Goal: Task Accomplishment & Management: Complete application form

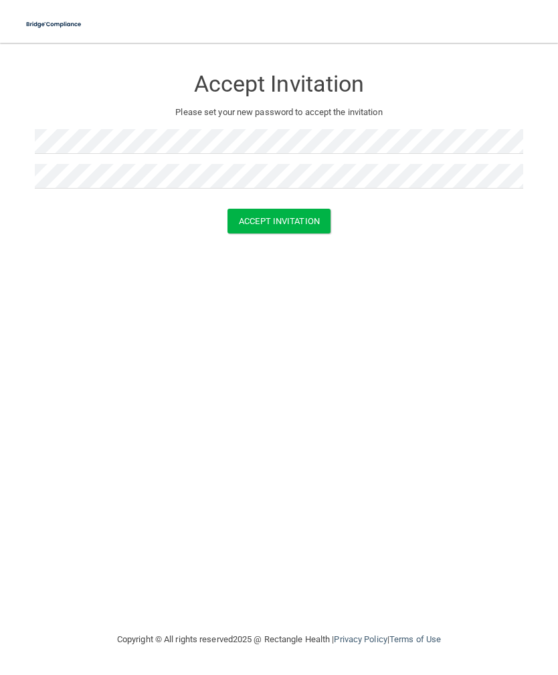
click at [308, 219] on button "Accept Invitation" at bounding box center [279, 221] width 103 height 25
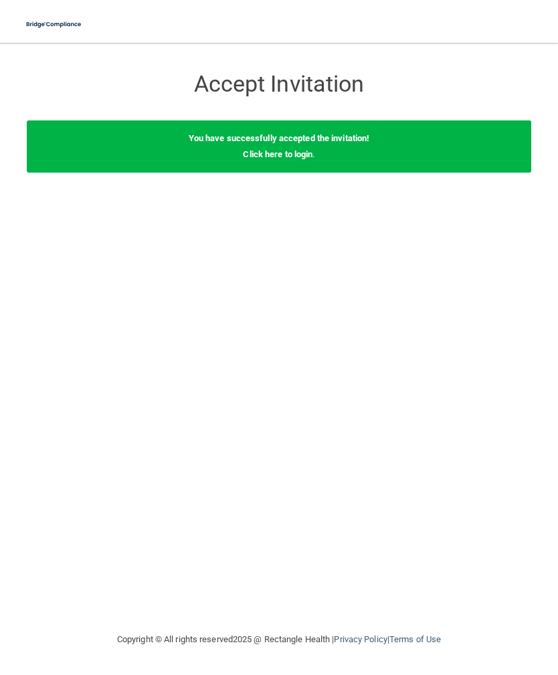
click at [308, 158] on link "Click here to login" at bounding box center [278, 154] width 70 height 10
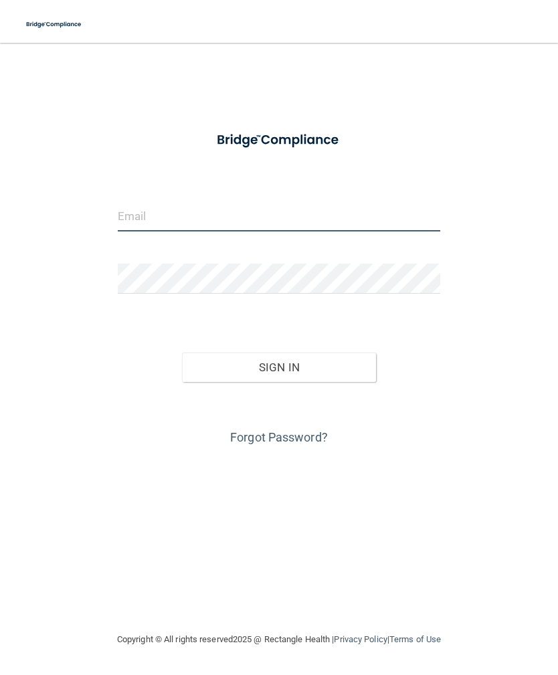
click at [302, 213] on input "email" at bounding box center [279, 216] width 323 height 30
type input "[EMAIL_ADDRESS][DOMAIN_NAME]"
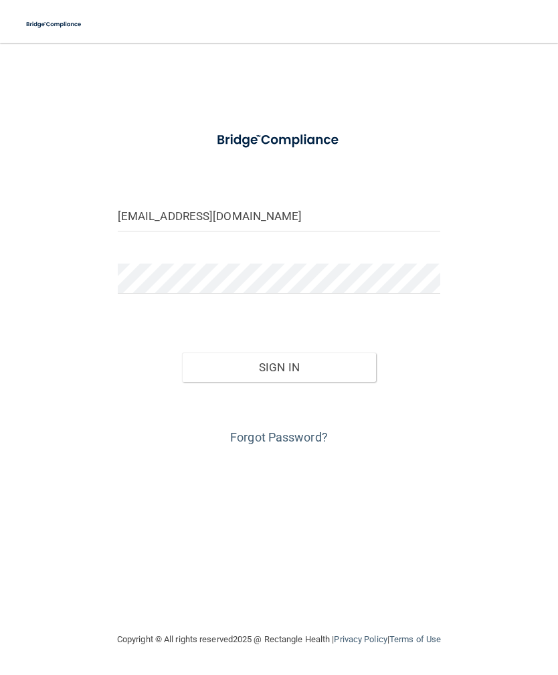
click at [279, 367] on button "Sign In" at bounding box center [279, 367] width 194 height 29
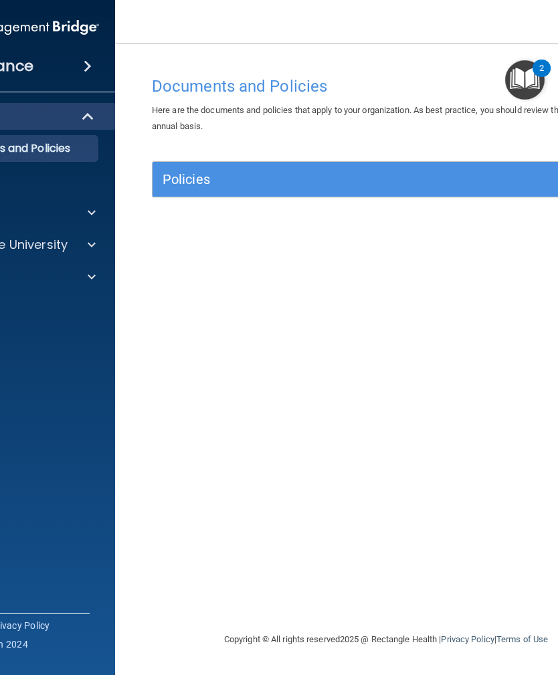
click at [534, 76] on img "Open Resource Center, 2 new notifications" at bounding box center [524, 79] width 39 height 39
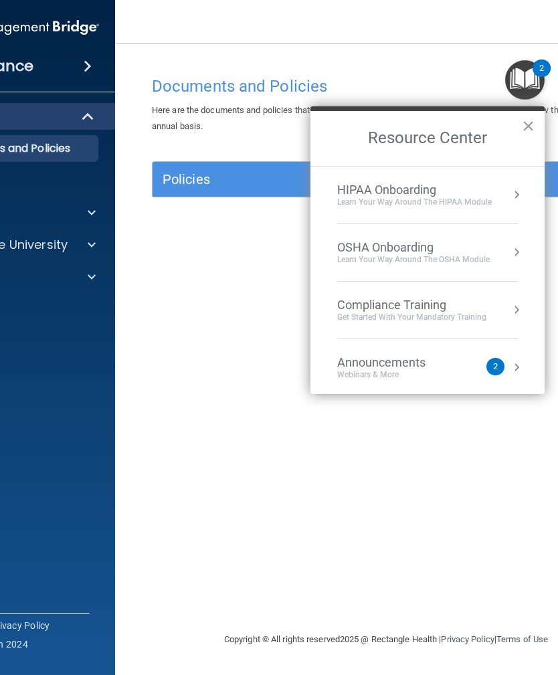
click at [499, 193] on div "HIPAA Onboarding Learn Your Way around the HIPAA module" at bounding box center [427, 195] width 181 height 25
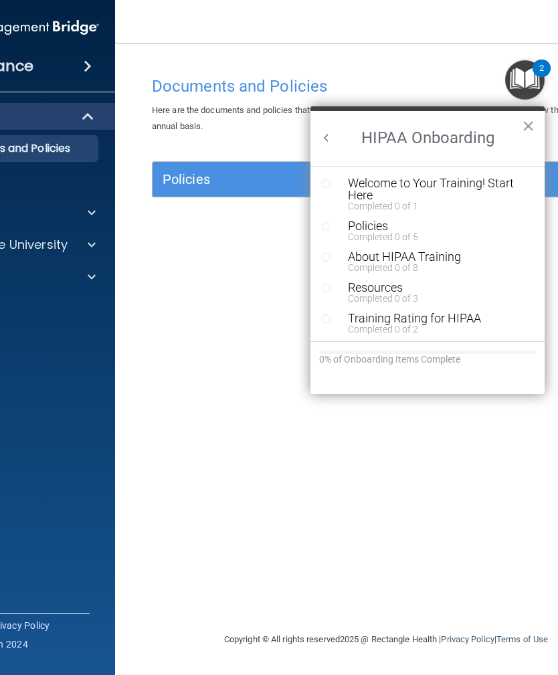
click at [430, 179] on div "Welcome to Your Training! Start Here" at bounding box center [437, 189] width 179 height 24
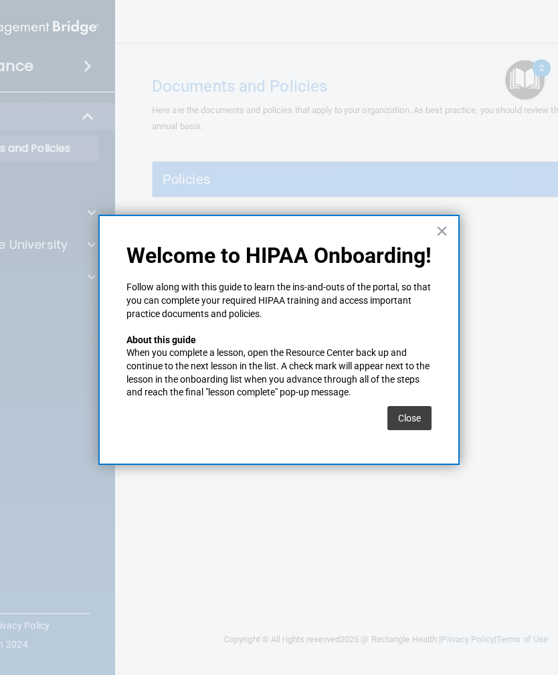
click at [410, 412] on button "Close" at bounding box center [409, 418] width 44 height 24
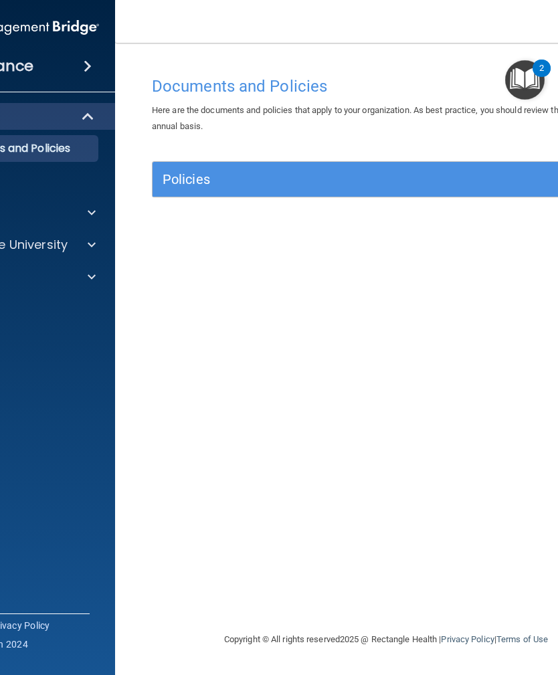
click at [525, 84] on img "Open Resource Center, 2 new notifications" at bounding box center [524, 79] width 39 height 39
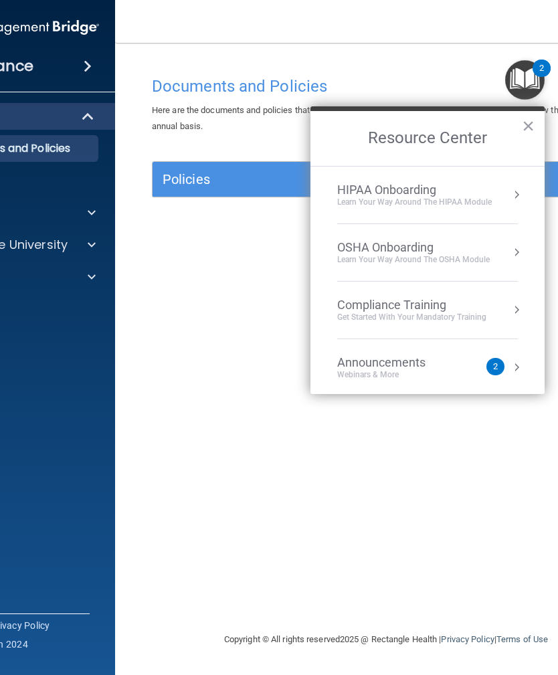
click at [487, 195] on div "HIPAA Onboarding" at bounding box center [414, 190] width 155 height 15
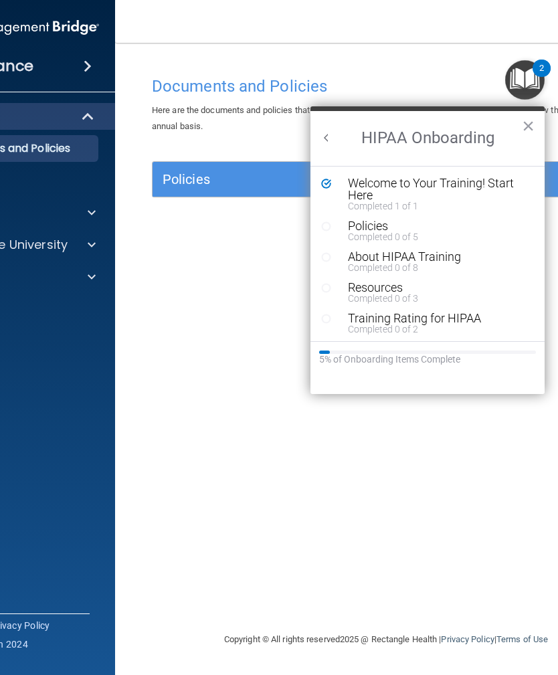
click at [385, 234] on div "Completed 0 of 5" at bounding box center [437, 236] width 179 height 9
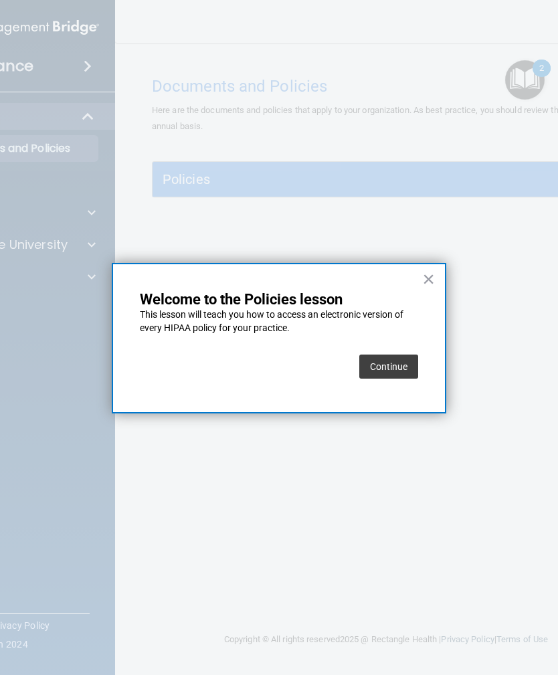
click at [401, 360] on button "Continue" at bounding box center [388, 367] width 59 height 24
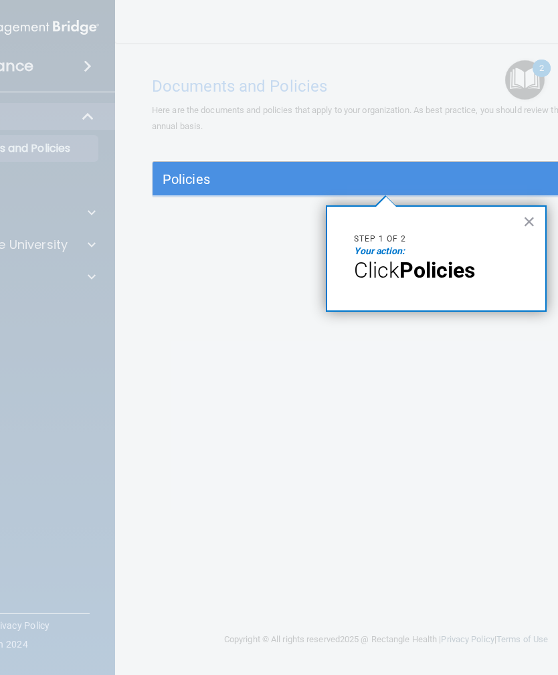
click at [446, 177] on h5 "Policies" at bounding box center [328, 179] width 331 height 15
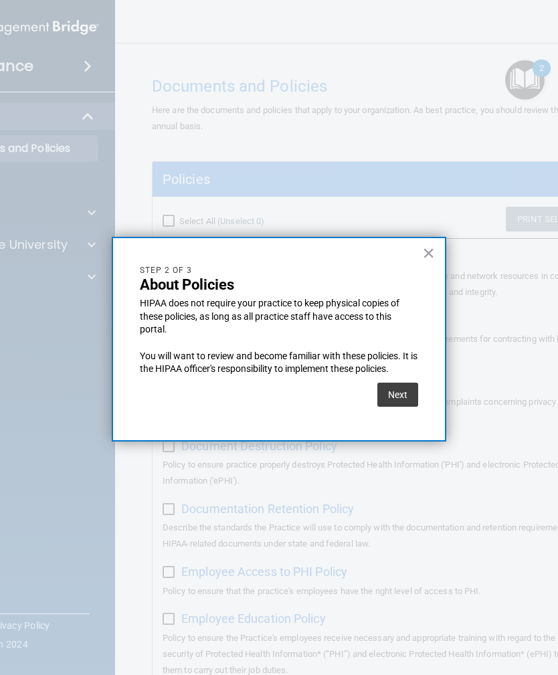
click at [405, 392] on button "Next" at bounding box center [397, 395] width 41 height 24
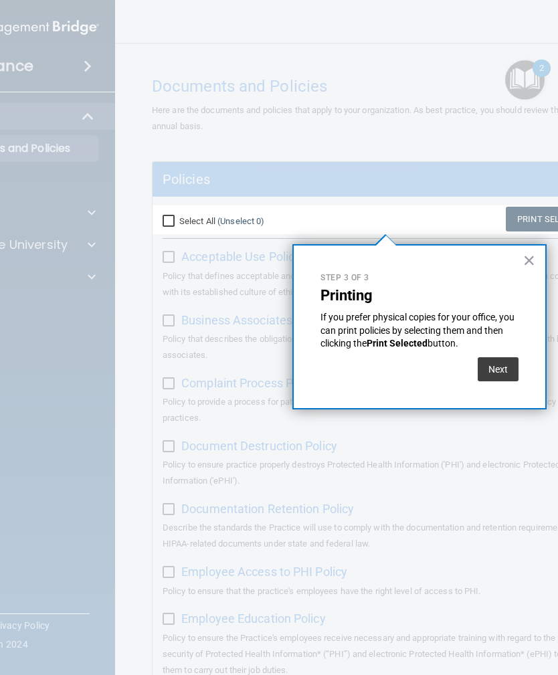
click at [502, 365] on button "Next" at bounding box center [498, 369] width 41 height 24
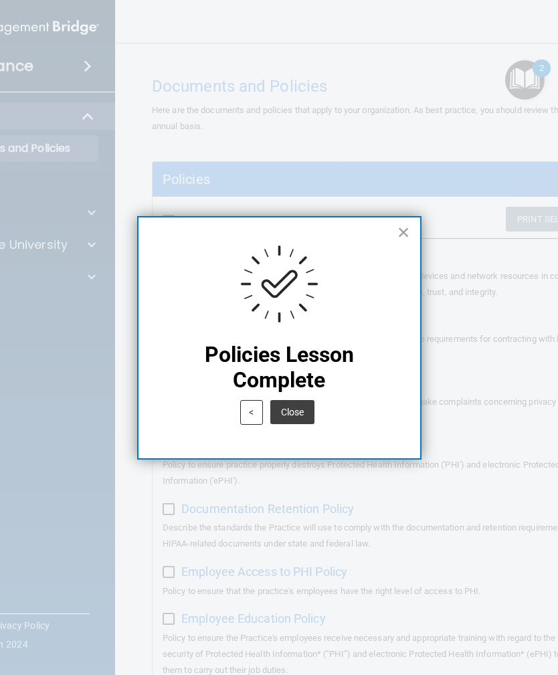
click at [298, 414] on button "Close" at bounding box center [292, 412] width 44 height 24
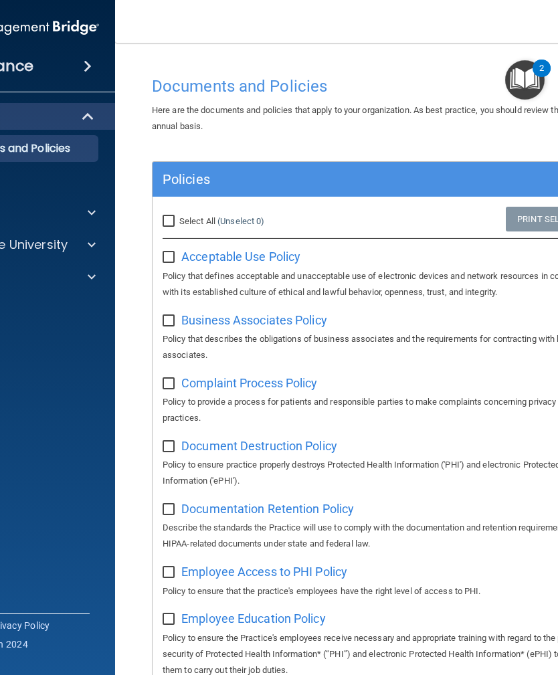
click at [278, 257] on span "Acceptable Use Policy" at bounding box center [240, 257] width 119 height 14
click at [170, 254] on input "checkbox" at bounding box center [170, 257] width 15 height 11
checkbox input "true"
click at [284, 320] on span "Business Associates Policy" at bounding box center [254, 320] width 146 height 14
click at [170, 320] on input "checkbox" at bounding box center [170, 321] width 15 height 11
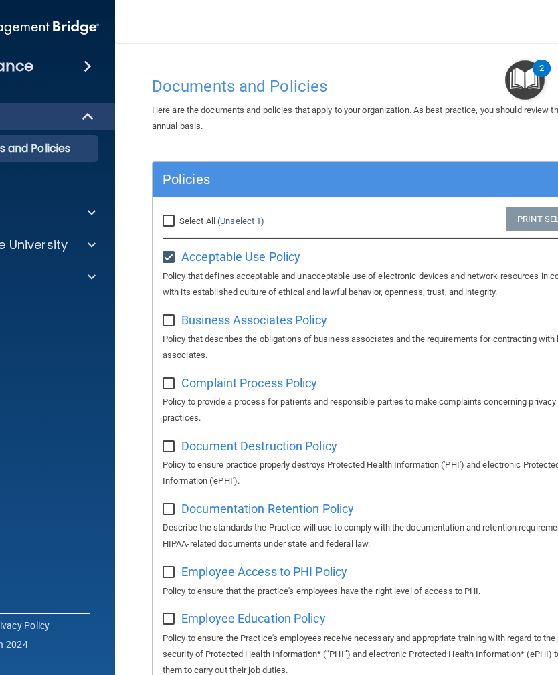
checkbox input "true"
click at [280, 376] on span "Complaint Process Policy" at bounding box center [249, 383] width 136 height 14
click at [169, 384] on input "checkbox" at bounding box center [170, 384] width 15 height 11
checkbox input "true"
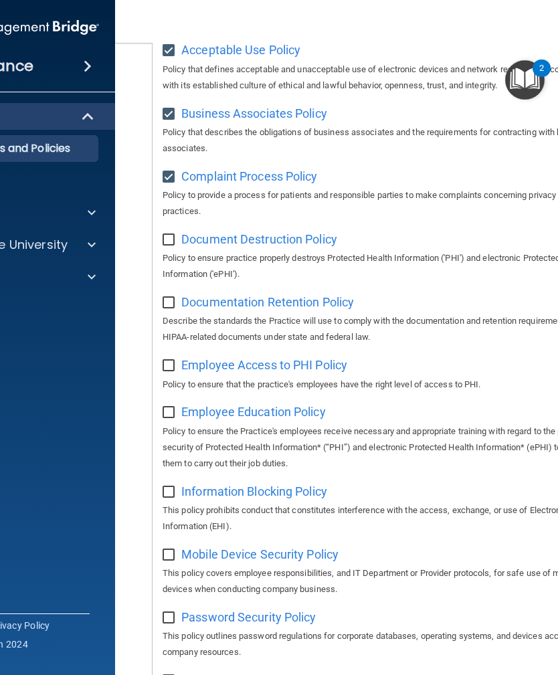
scroll to position [207, 0]
click at [321, 236] on span "Document Destruction Policy" at bounding box center [259, 239] width 156 height 14
click at [172, 234] on input "checkbox" at bounding box center [170, 239] width 15 height 11
checkbox input "true"
click at [266, 296] on span "Documentation Retention Policy" at bounding box center [267, 301] width 173 height 14
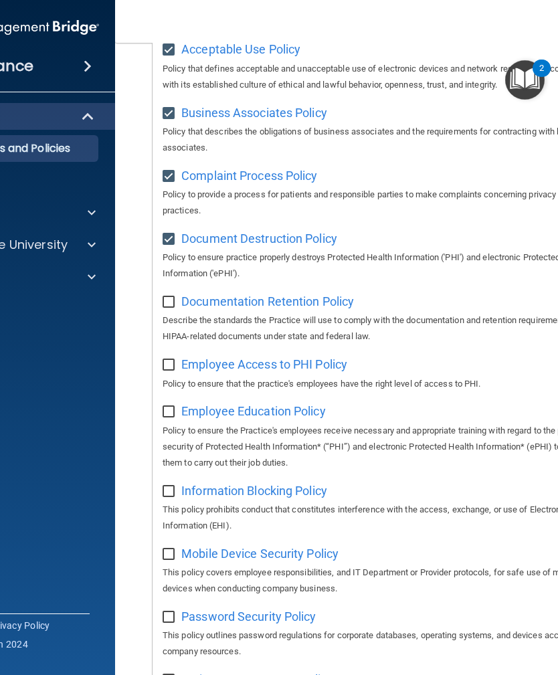
click at [169, 300] on input "checkbox" at bounding box center [170, 302] width 15 height 11
checkbox input "true"
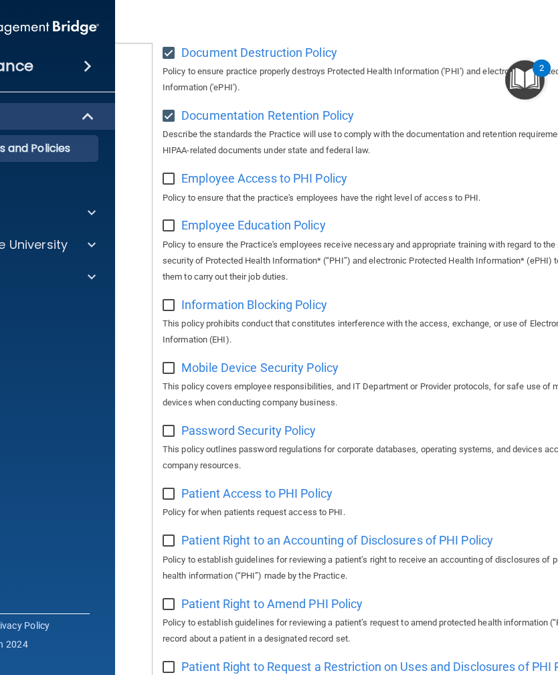
scroll to position [396, 0]
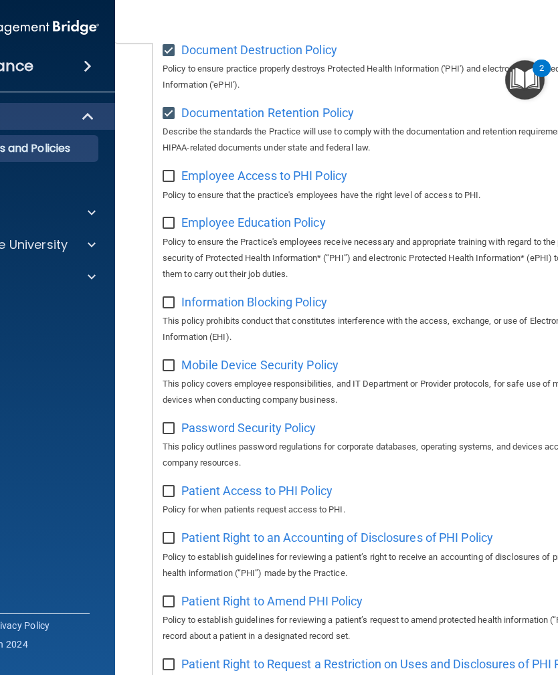
click at [339, 171] on span "Employee Access to PHI Policy" at bounding box center [264, 176] width 166 height 14
click at [165, 175] on input "checkbox" at bounding box center [170, 176] width 15 height 11
checkbox input "true"
click at [294, 219] on span "Employee Education Policy" at bounding box center [253, 222] width 145 height 14
click at [171, 219] on input "checkbox" at bounding box center [170, 223] width 15 height 11
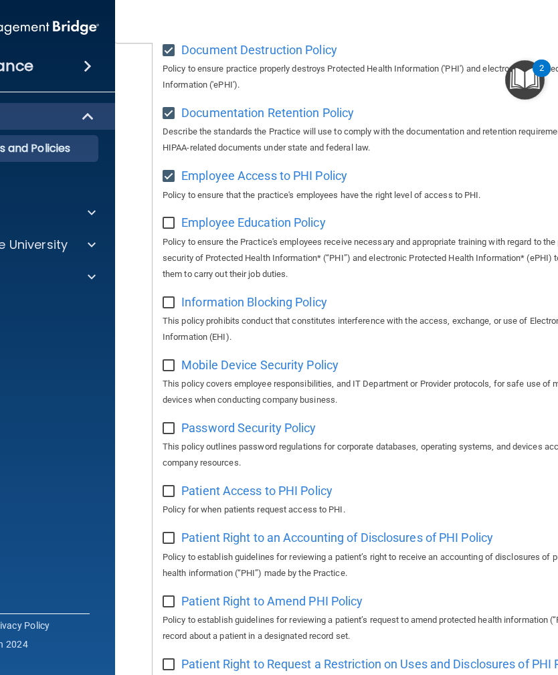
checkbox input "true"
click at [277, 295] on span "Information Blocking Policy" at bounding box center [254, 302] width 146 height 14
click at [173, 298] on input "checkbox" at bounding box center [170, 303] width 15 height 11
checkbox input "true"
click at [302, 358] on span "Mobile Device Security Policy" at bounding box center [259, 365] width 157 height 14
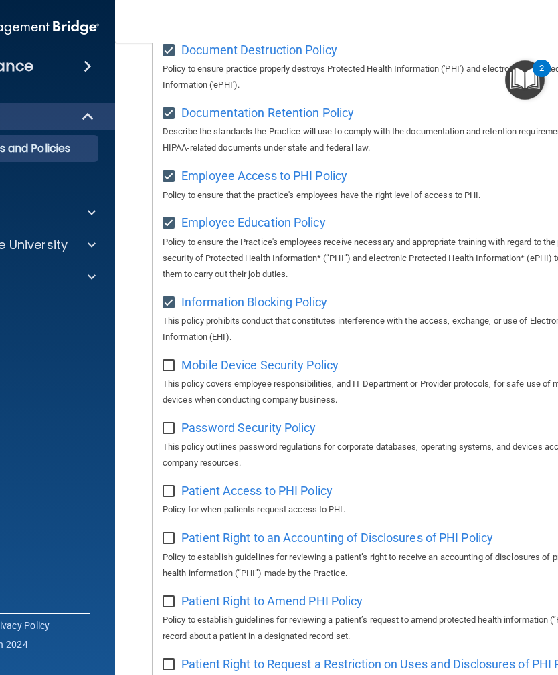
click at [173, 361] on input "checkbox" at bounding box center [170, 366] width 15 height 11
checkbox input "true"
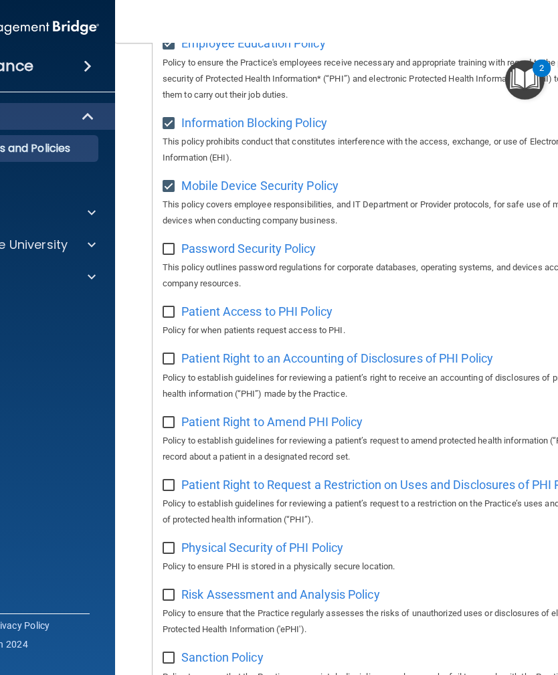
scroll to position [577, 0]
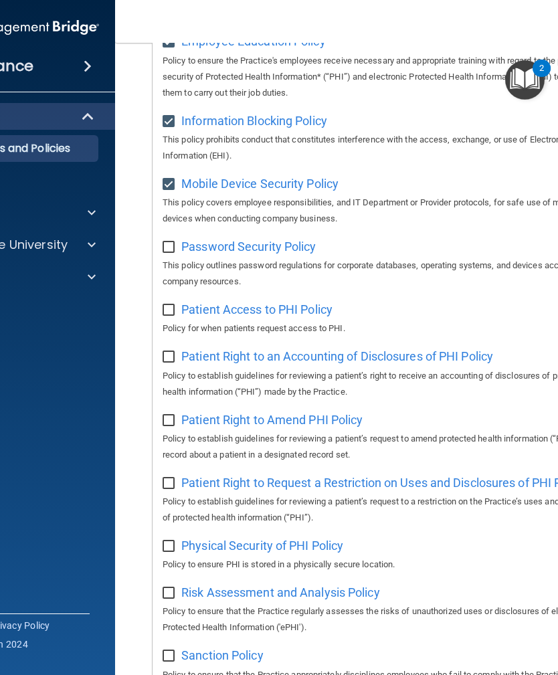
click at [298, 240] on span "Password Security Policy" at bounding box center [248, 247] width 134 height 14
click at [166, 242] on input "checkbox" at bounding box center [170, 247] width 15 height 11
checkbox input "true"
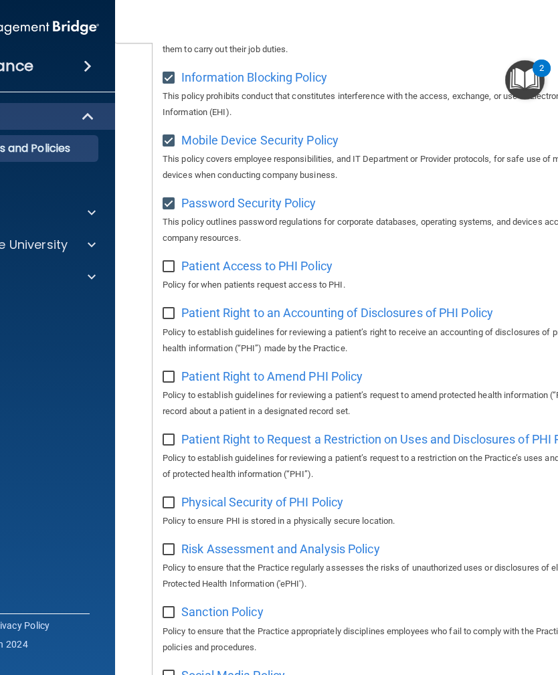
scroll to position [619, 0]
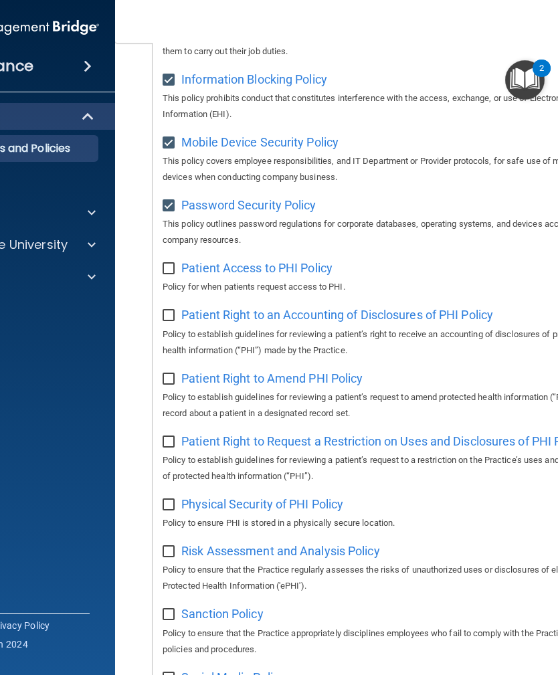
click at [296, 264] on span "Patient Access to PHI Policy" at bounding box center [256, 268] width 151 height 14
click at [173, 264] on input "checkbox" at bounding box center [170, 269] width 15 height 11
checkbox input "true"
click at [269, 308] on span "Patient Right to an Accounting of Disclosures of PHI Policy" at bounding box center [337, 315] width 312 height 14
click at [171, 310] on input "checkbox" at bounding box center [170, 315] width 15 height 11
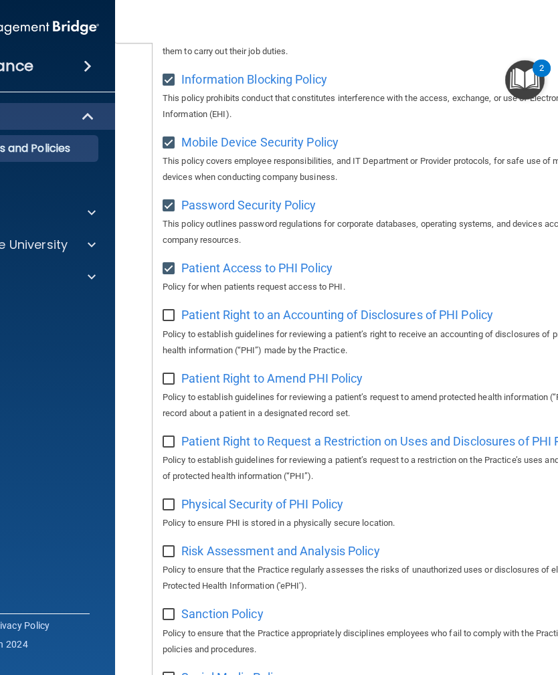
checkbox input "true"
click at [264, 371] on span "Patient Right to Amend PHI Policy" at bounding box center [271, 378] width 181 height 14
click at [169, 374] on input "checkbox" at bounding box center [170, 379] width 15 height 11
checkbox input "true"
click at [201, 436] on span "Patient Right to Request a Restriction on Uses and Disclosures of PHI Policy" at bounding box center [383, 441] width 405 height 14
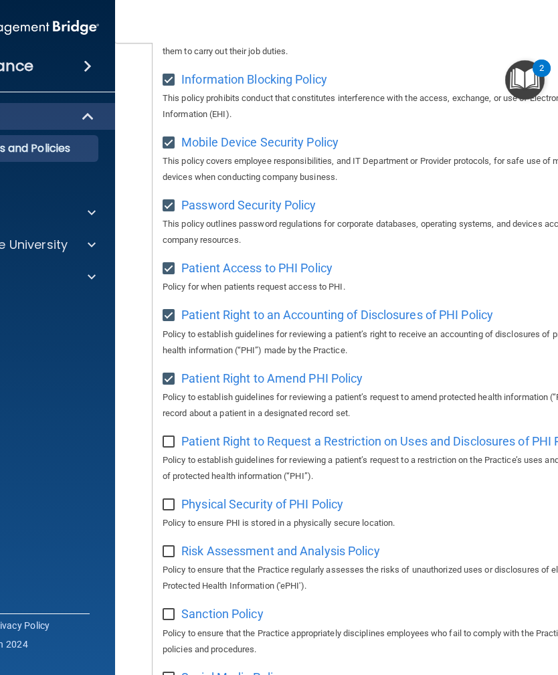
click at [168, 437] on input "checkbox" at bounding box center [170, 442] width 15 height 11
checkbox input "true"
click at [200, 499] on span "Physical Security of PHI Policy" at bounding box center [262, 504] width 162 height 14
click at [167, 500] on input "checkbox" at bounding box center [170, 505] width 15 height 11
checkbox input "true"
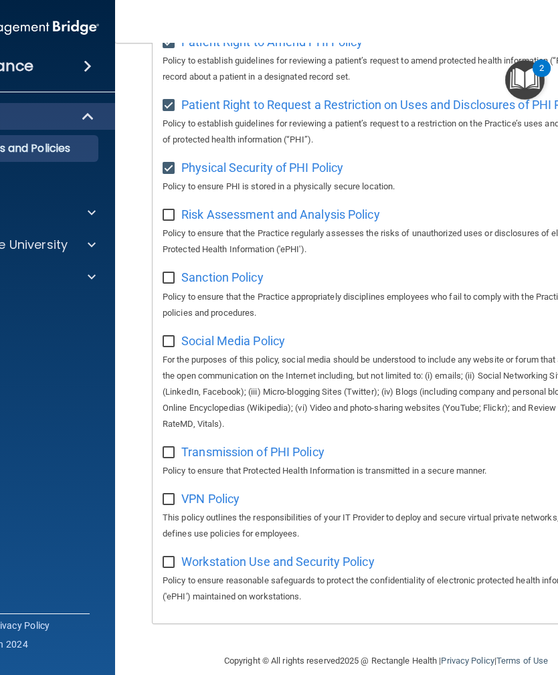
scroll to position [955, 0]
click at [204, 208] on span "Risk Assessment and Analysis Policy" at bounding box center [280, 215] width 199 height 14
click at [168, 211] on input "checkbox" at bounding box center [170, 216] width 15 height 11
checkbox input "true"
click at [203, 271] on span "Sanction Policy" at bounding box center [222, 278] width 82 height 14
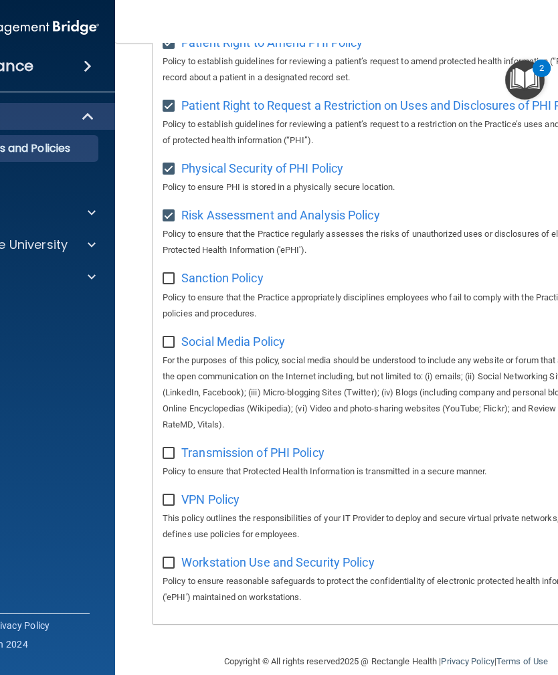
click at [165, 274] on input "checkbox" at bounding box center [170, 279] width 15 height 11
checkbox input "true"
click at [203, 335] on span "Social Media Policy" at bounding box center [233, 342] width 104 height 14
click at [169, 337] on input "checkbox" at bounding box center [170, 342] width 15 height 11
checkbox input "true"
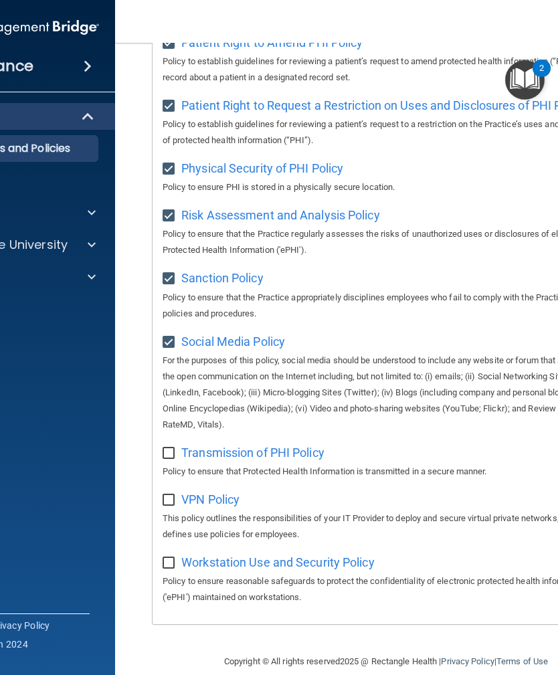
click at [206, 446] on span "Transmission of PHI Policy" at bounding box center [252, 453] width 143 height 14
click at [163, 448] on input "checkbox" at bounding box center [170, 453] width 15 height 11
checkbox input "true"
click at [189, 492] on span "VPN Policy" at bounding box center [210, 499] width 58 height 14
click at [168, 495] on input "checkbox" at bounding box center [170, 500] width 15 height 11
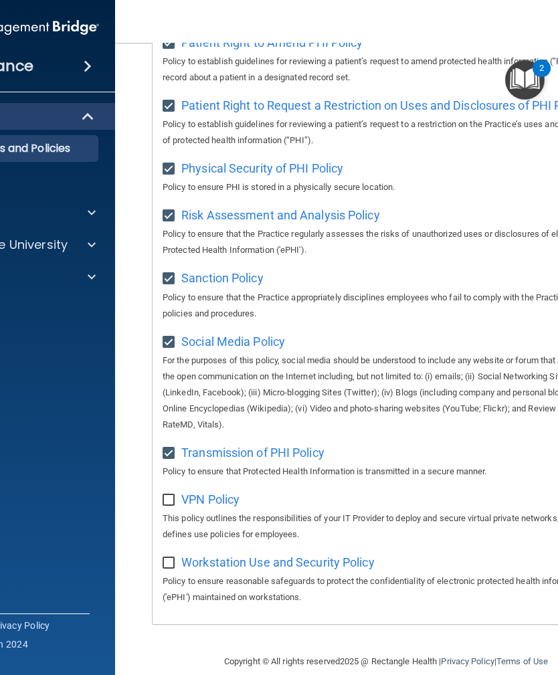
checkbox input "true"
click at [258, 555] on span "Workstation Use and Security Policy" at bounding box center [277, 562] width 193 height 14
click at [171, 558] on input "checkbox" at bounding box center [170, 563] width 15 height 11
checkbox input "true"
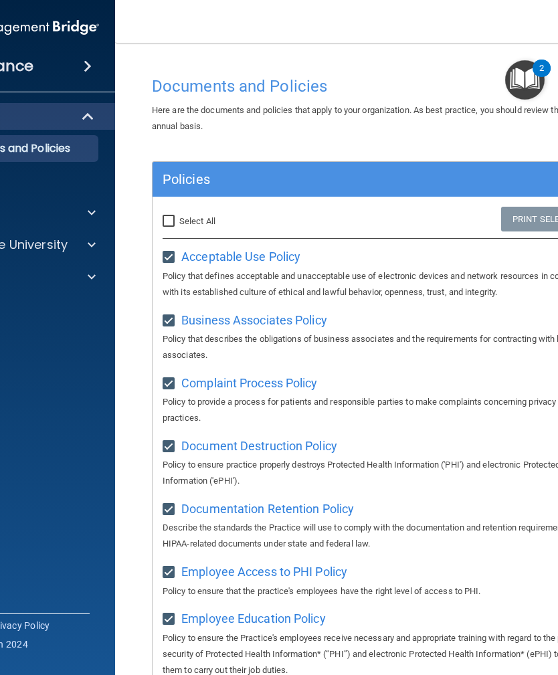
scroll to position [0, 0]
click at [167, 218] on input "Select All (Unselect 21) Unselect All" at bounding box center [170, 221] width 15 height 11
checkbox input "true"
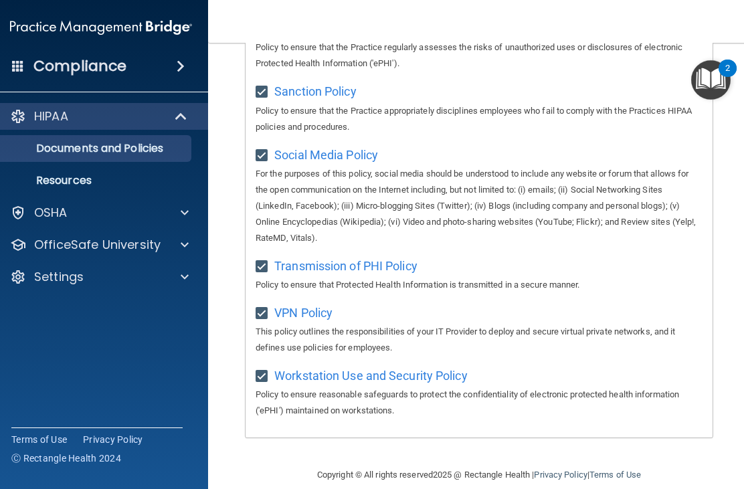
scroll to position [1141, 0]
click at [557, 82] on img "Open Resource Center, 2 new notifications" at bounding box center [710, 79] width 39 height 39
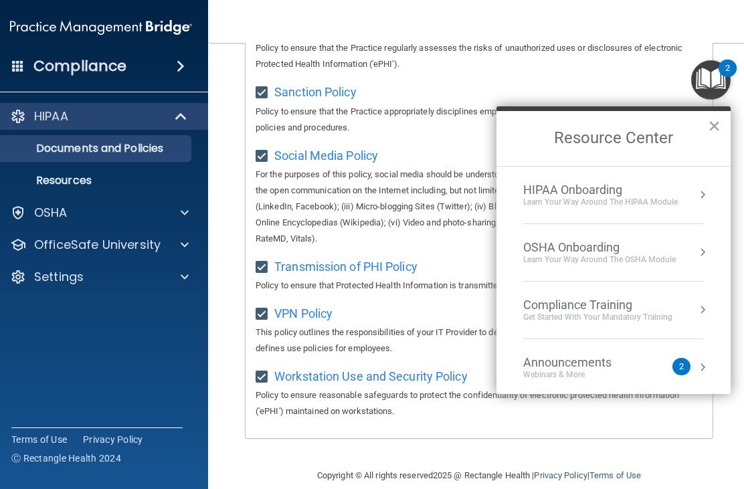
click at [549, 252] on div "OSHA Onboarding" at bounding box center [599, 247] width 153 height 15
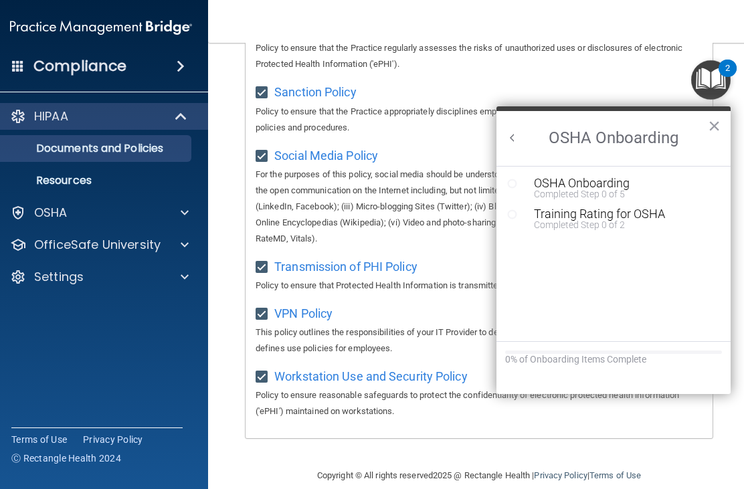
scroll to position [0, 0]
click at [512, 134] on button "Back to Resource Center Home" at bounding box center [512, 137] width 13 height 13
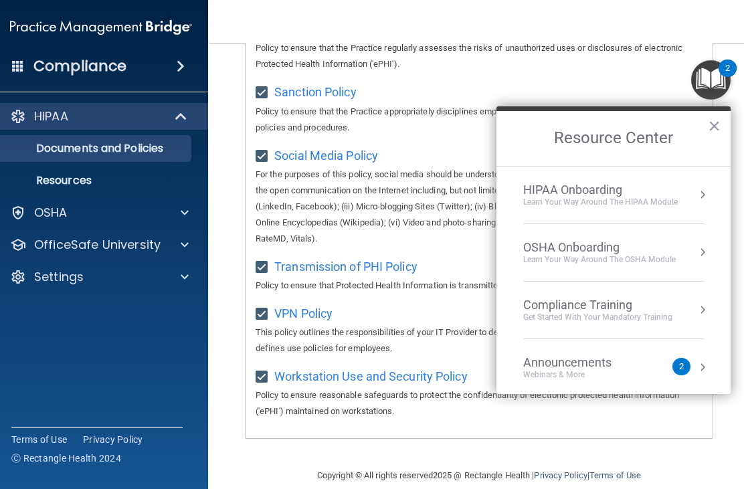
click at [539, 188] on div "HIPAA Onboarding" at bounding box center [600, 190] width 155 height 15
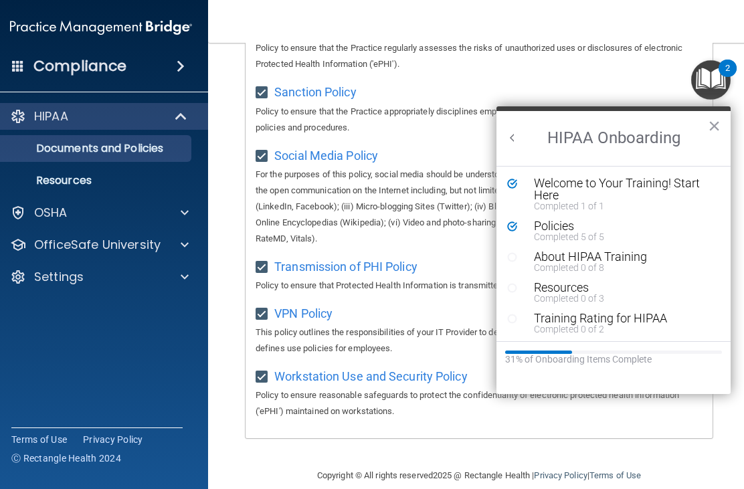
click at [541, 263] on div "Completed 0 of 8" at bounding box center [623, 267] width 179 height 9
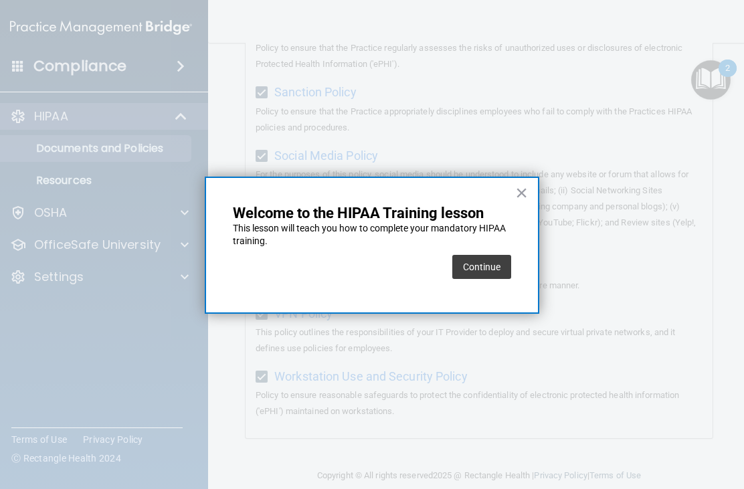
click at [474, 266] on button "Continue" at bounding box center [481, 267] width 59 height 24
